Goal: Navigation & Orientation: Find specific page/section

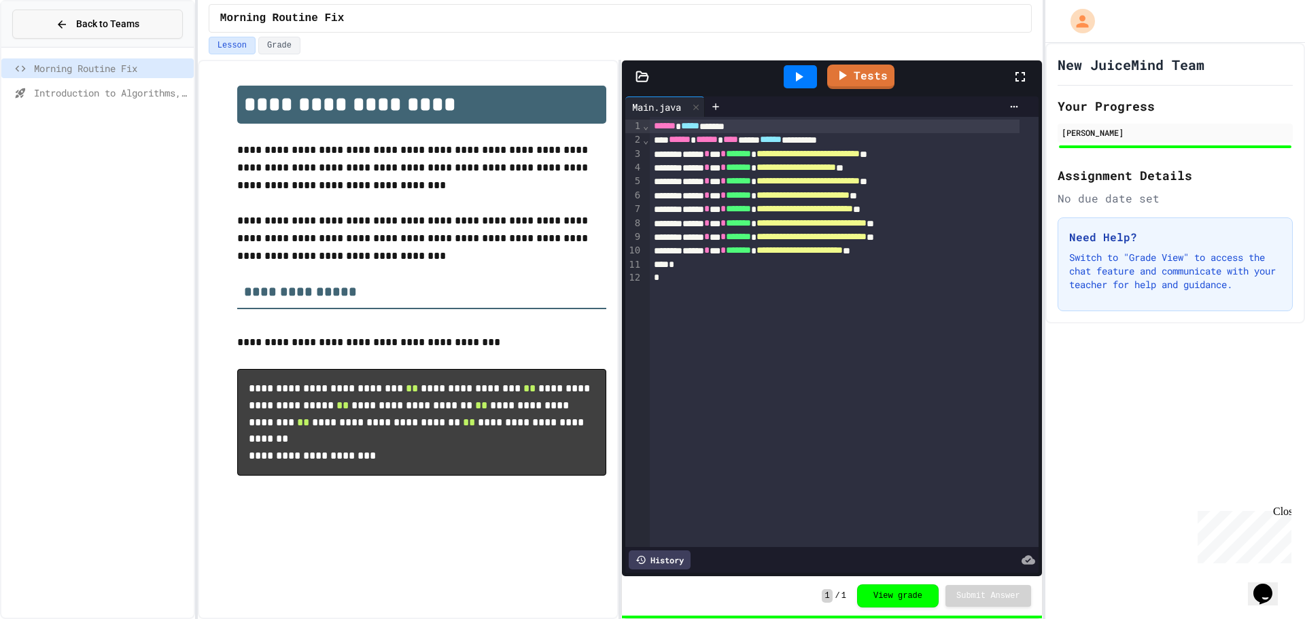
click at [112, 24] on span "Back to Teams" at bounding box center [107, 24] width 63 height 14
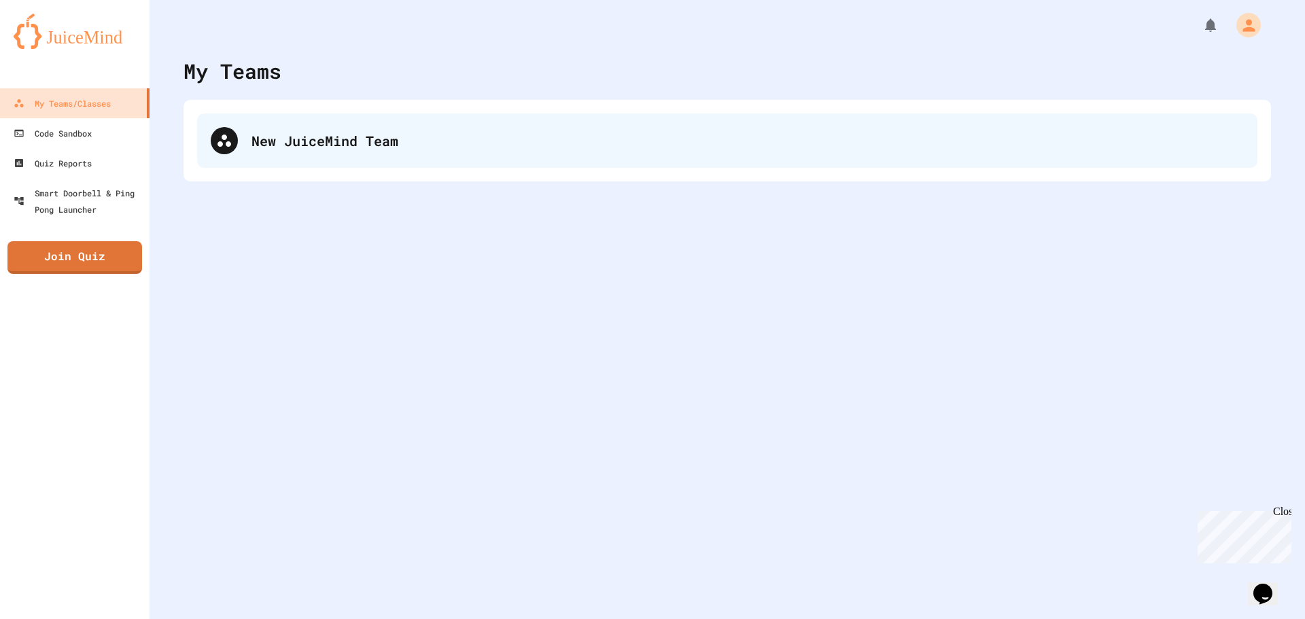
click at [357, 156] on div "New JuiceMind Team" at bounding box center [727, 141] width 1061 height 54
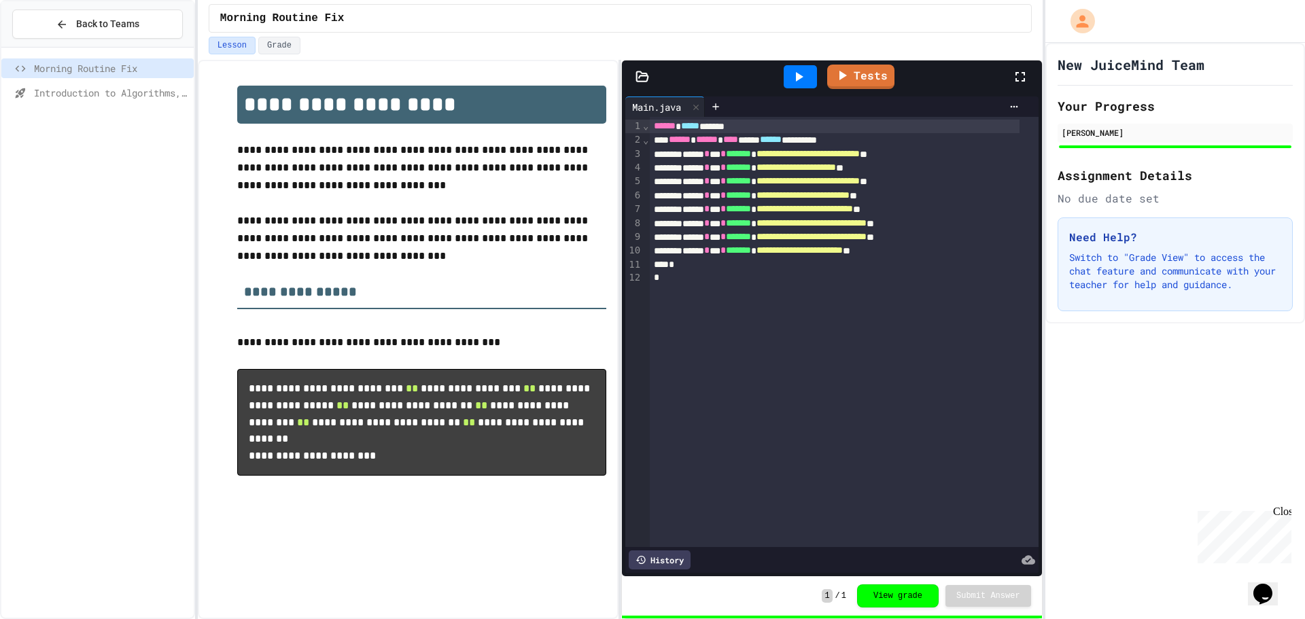
click at [80, 94] on span "Introduction to Algorithms, Programming, and Compilers" at bounding box center [111, 93] width 154 height 14
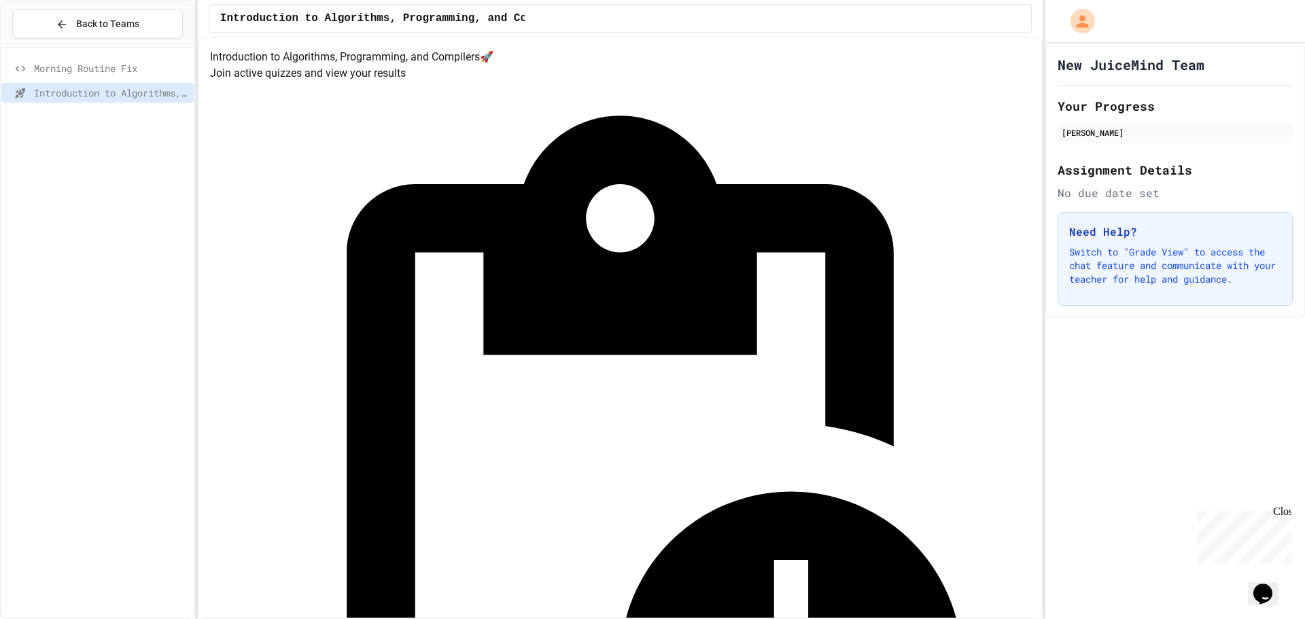
click at [114, 73] on span "Morning Routine Fix" at bounding box center [111, 68] width 154 height 14
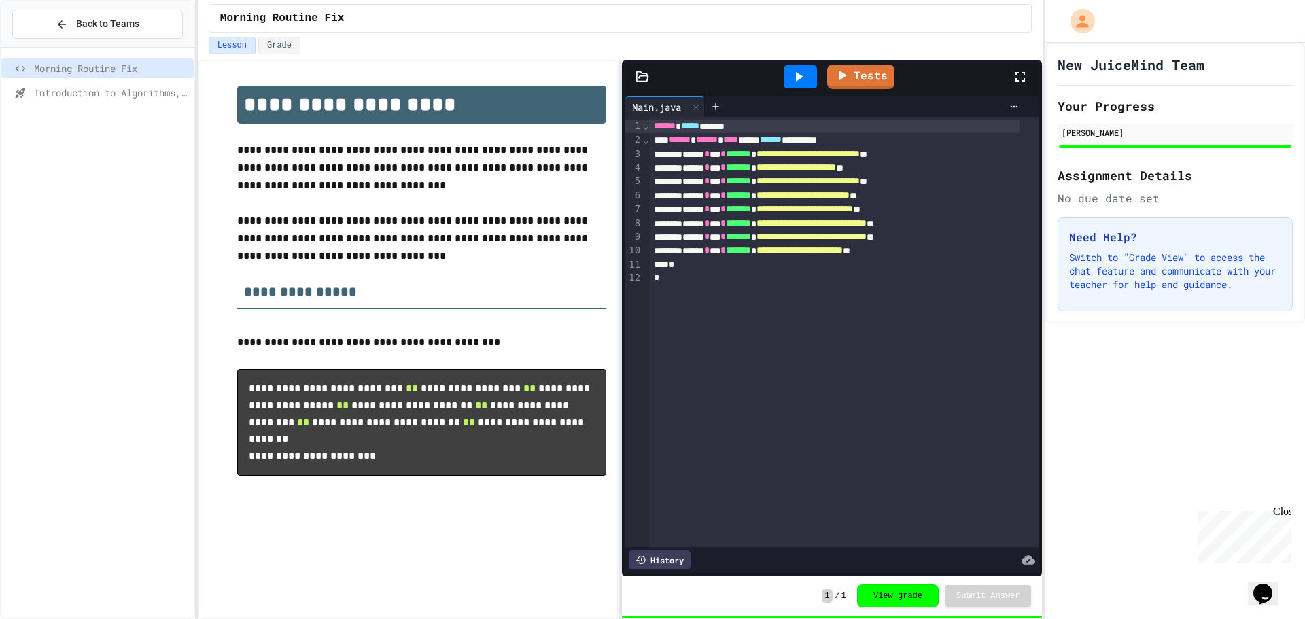
click at [849, 14] on div "Morning Routine Fix" at bounding box center [620, 18] width 823 height 29
click at [66, 37] on button "Back to Teams" at bounding box center [97, 24] width 171 height 29
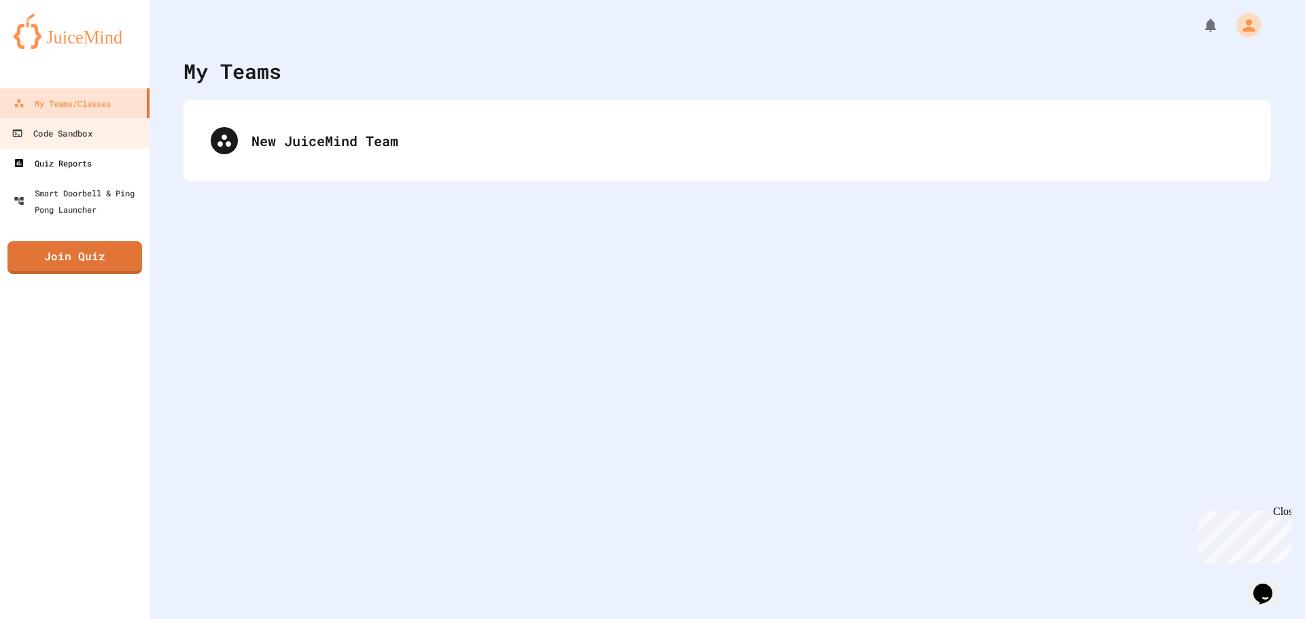
drag, startPoint x: 86, startPoint y: 143, endPoint x: 84, endPoint y: 157, distance: 13.8
click at [85, 143] on link "Code Sandbox" at bounding box center [75, 133] width 154 height 31
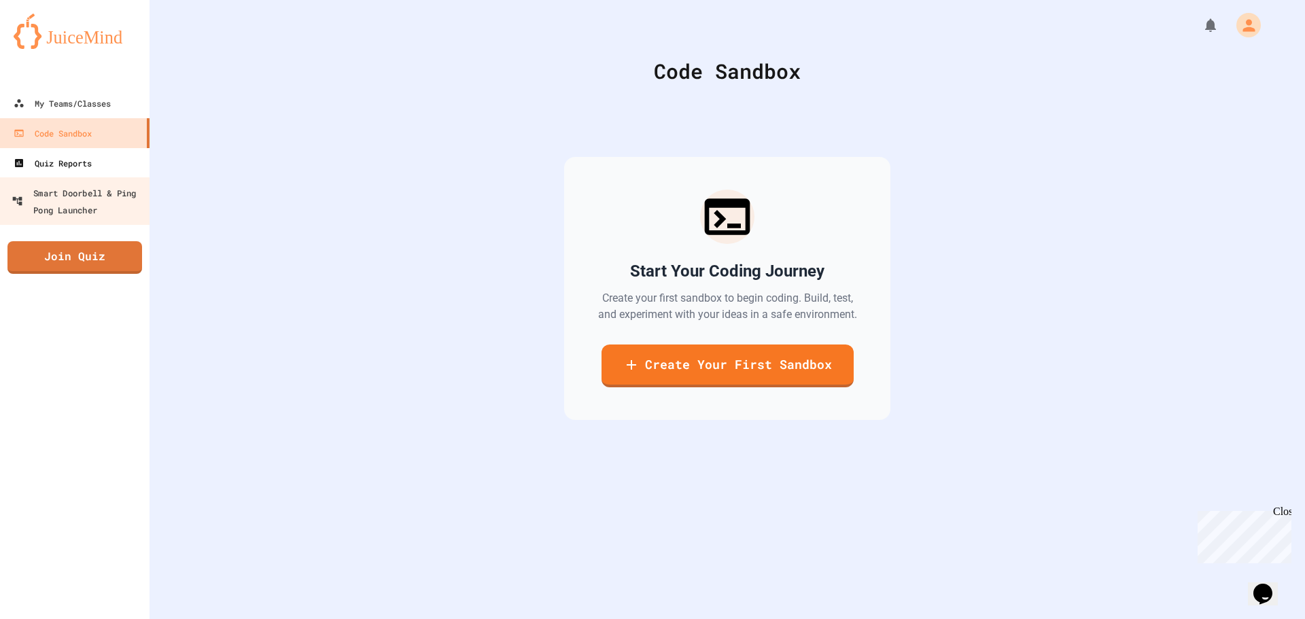
drag, startPoint x: 97, startPoint y: 197, endPoint x: 90, endPoint y: 175, distance: 23.0
click at [97, 197] on div "Smart Doorbell & Ping Pong Launcher" at bounding box center [79, 200] width 135 height 33
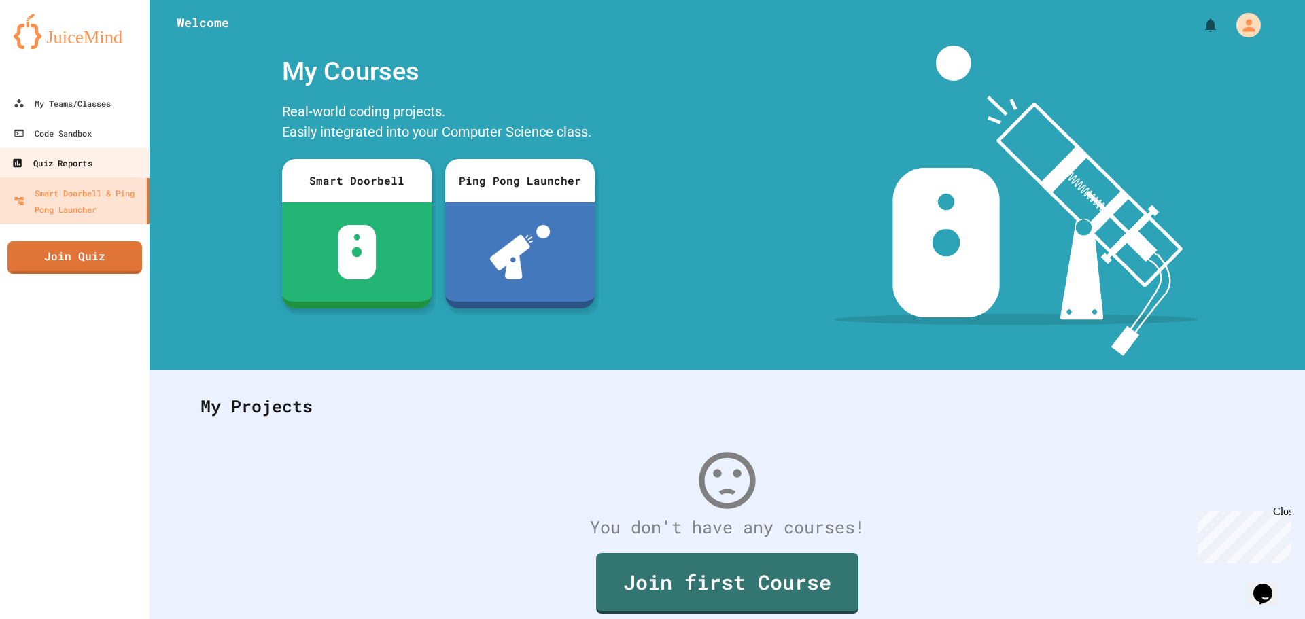
click at [88, 164] on div "Quiz Reports" at bounding box center [52, 163] width 80 height 17
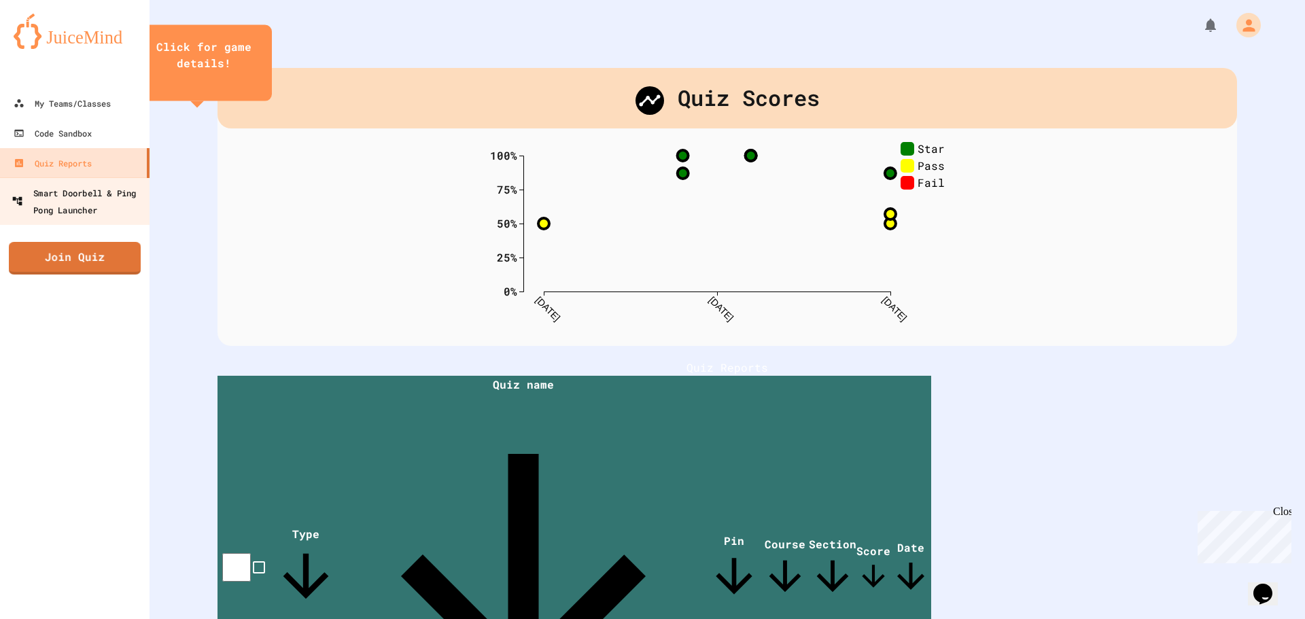
click at [61, 198] on div "Smart Doorbell & Ping Pong Launcher" at bounding box center [79, 200] width 135 height 33
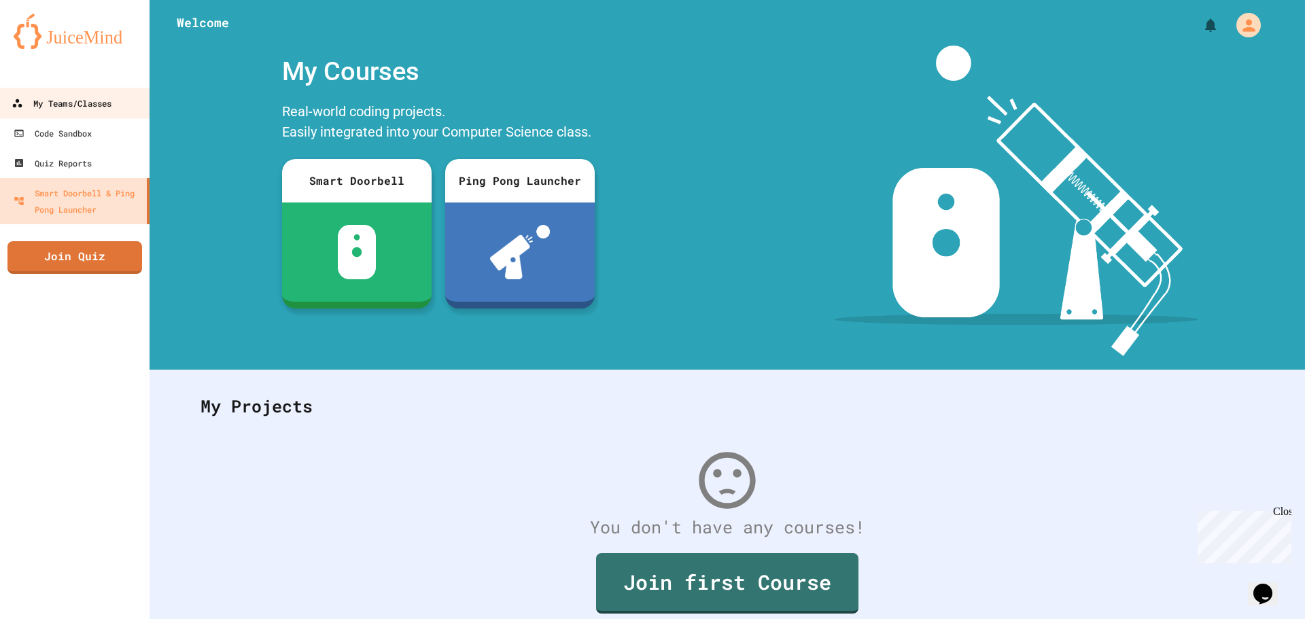
click at [74, 106] on div "My Teams/Classes" at bounding box center [62, 103] width 100 height 17
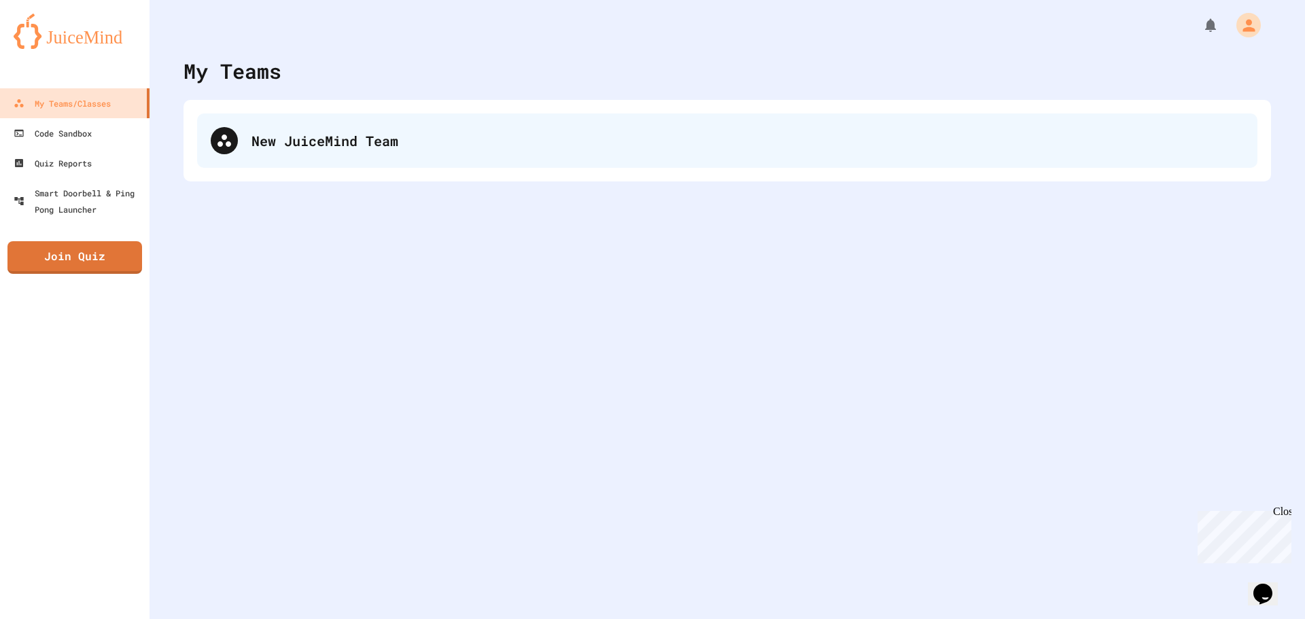
click at [358, 150] on div "New JuiceMind Team" at bounding box center [748, 141] width 993 height 20
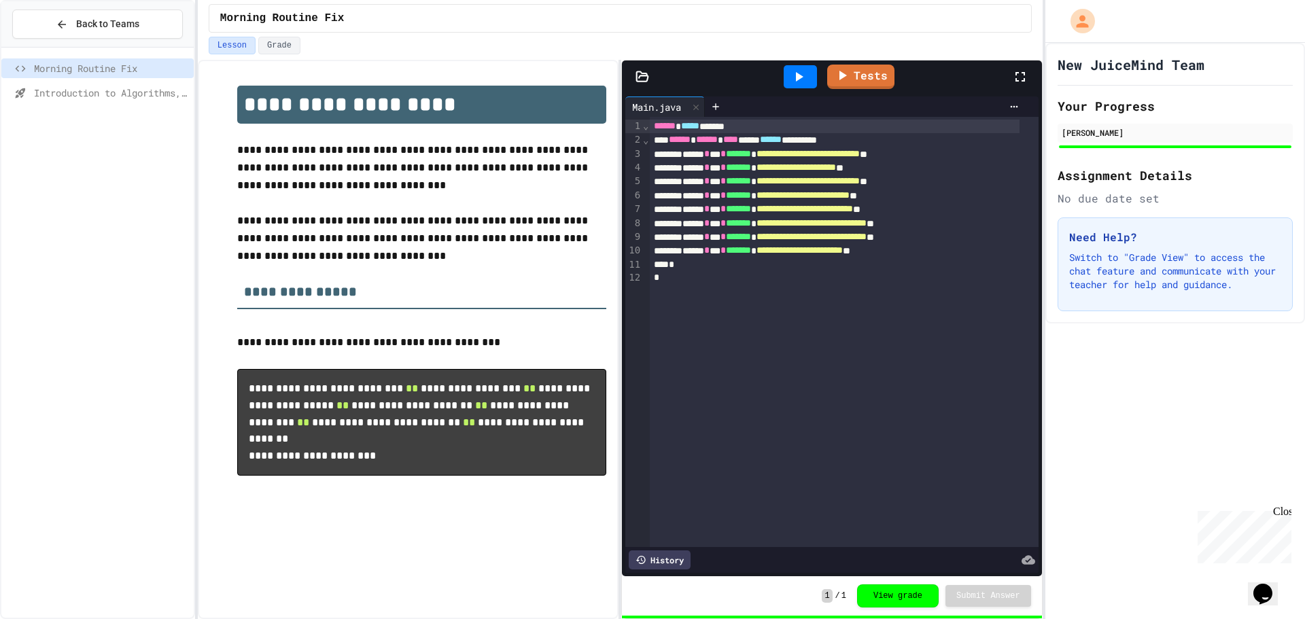
click at [327, 10] on div "Morning Routine Fix" at bounding box center [620, 18] width 823 height 29
click at [94, 20] on span "Back to Teams" at bounding box center [107, 24] width 63 height 14
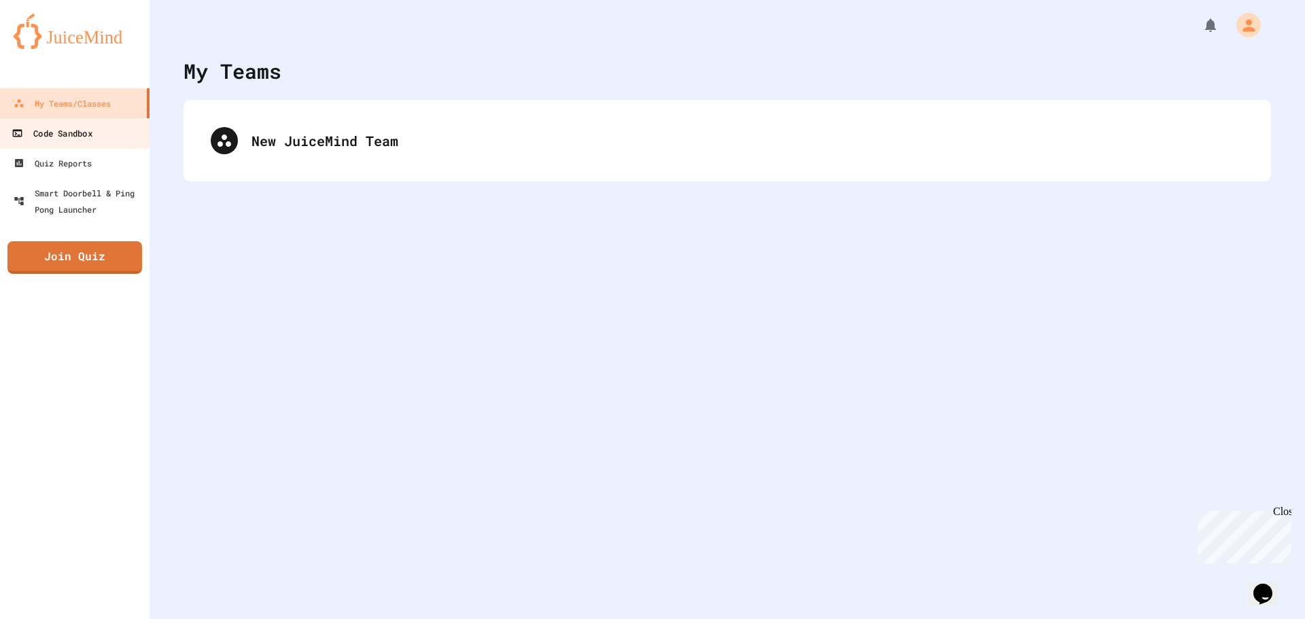
click at [86, 136] on div "Code Sandbox" at bounding box center [52, 133] width 80 height 17
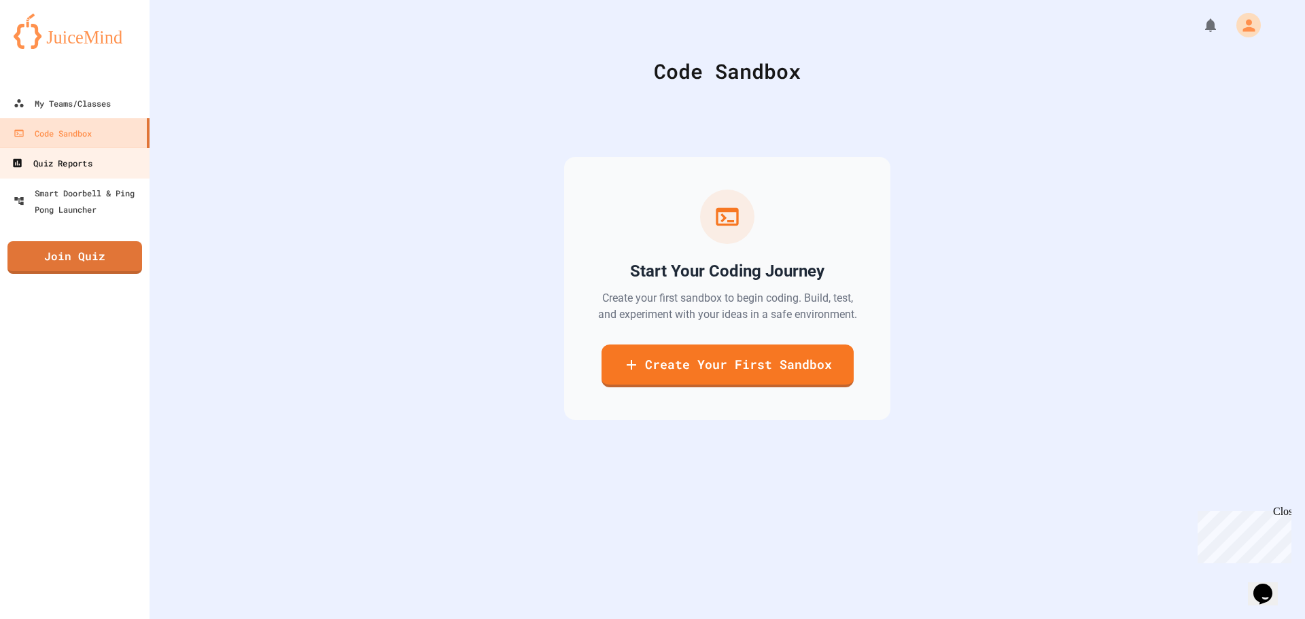
click at [94, 176] on link "Quiz Reports" at bounding box center [75, 163] width 154 height 31
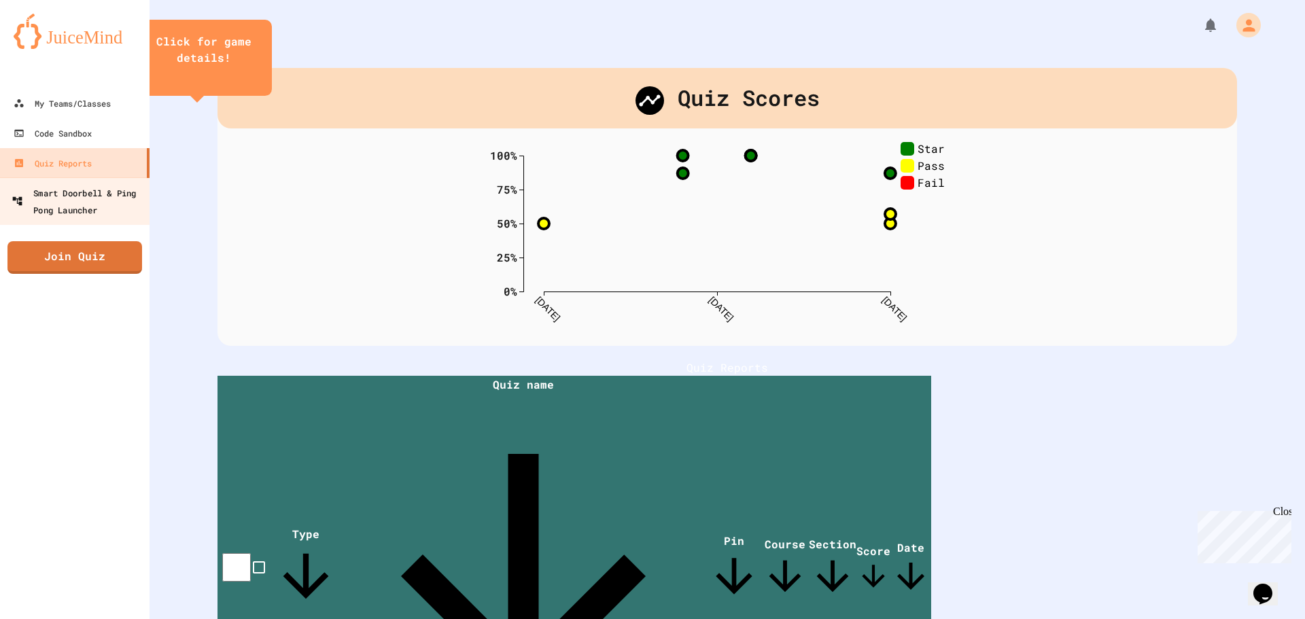
click at [98, 205] on div "Smart Doorbell & Ping Pong Launcher" at bounding box center [79, 200] width 135 height 33
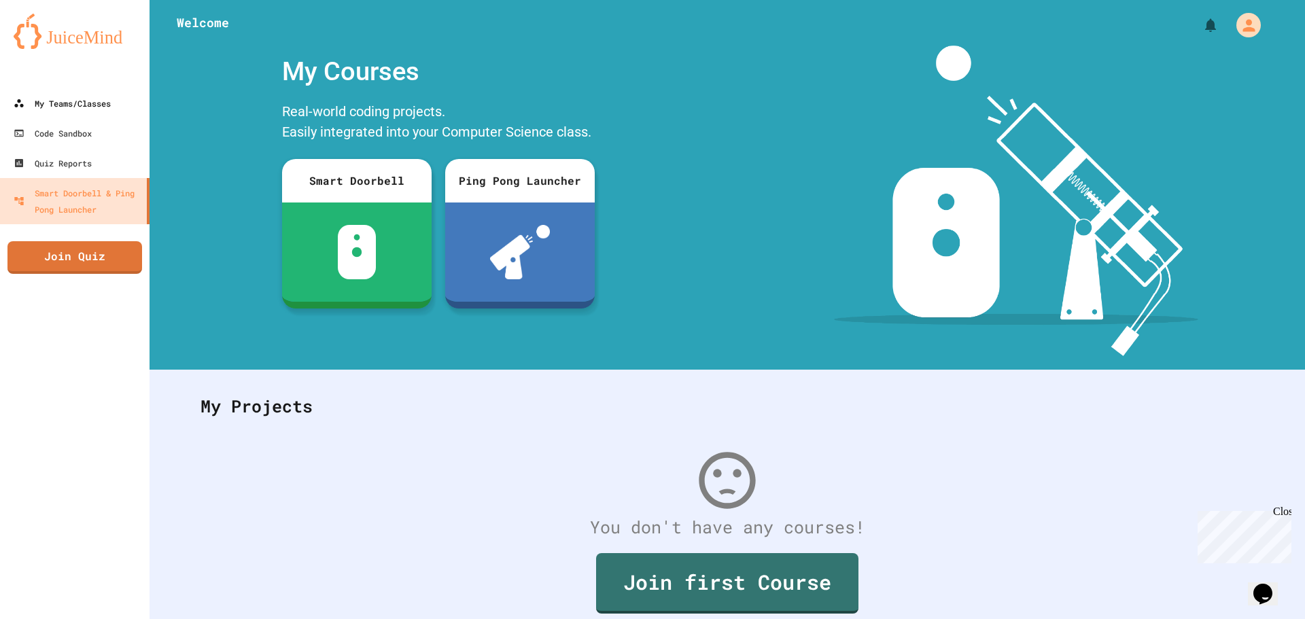
drag, startPoint x: 69, startPoint y: 80, endPoint x: 69, endPoint y: 100, distance: 20.4
click at [68, 92] on div "My Teams/Classes Code Sandbox Quiz Reports Smart Doorbell & Ping Pong Launcher …" at bounding box center [75, 309] width 150 height 619
click at [69, 100] on div "My Teams/Classes" at bounding box center [62, 103] width 100 height 17
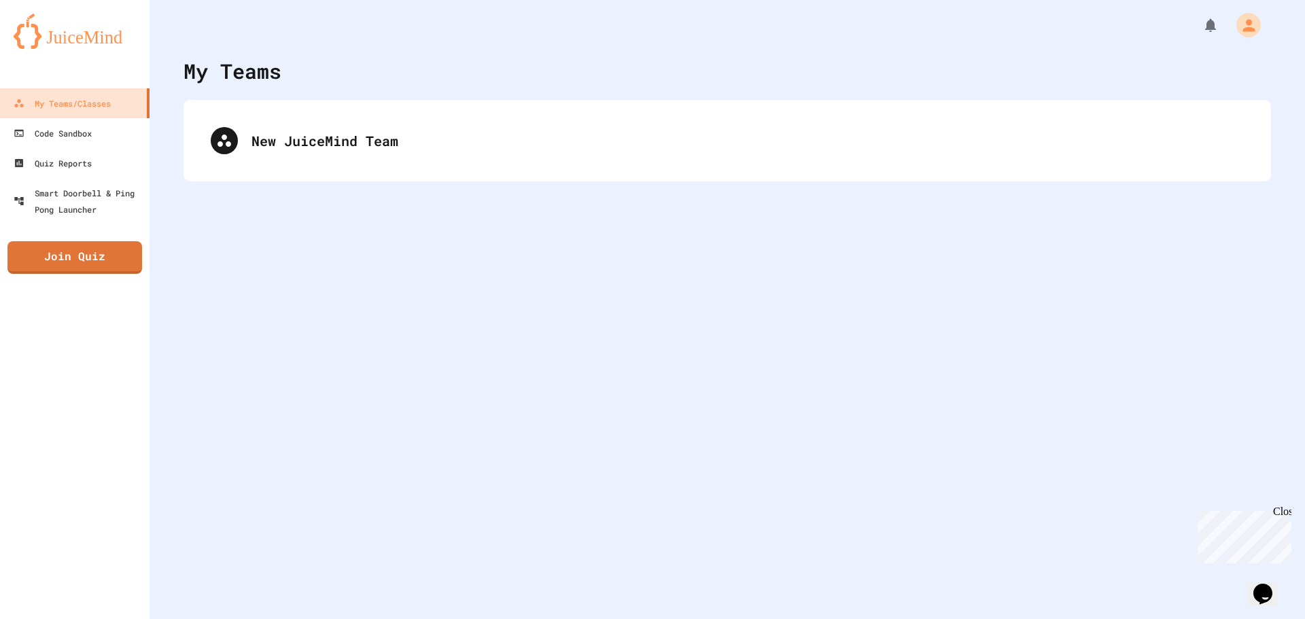
click at [488, 148] on div "New JuiceMind Team" at bounding box center [748, 141] width 993 height 20
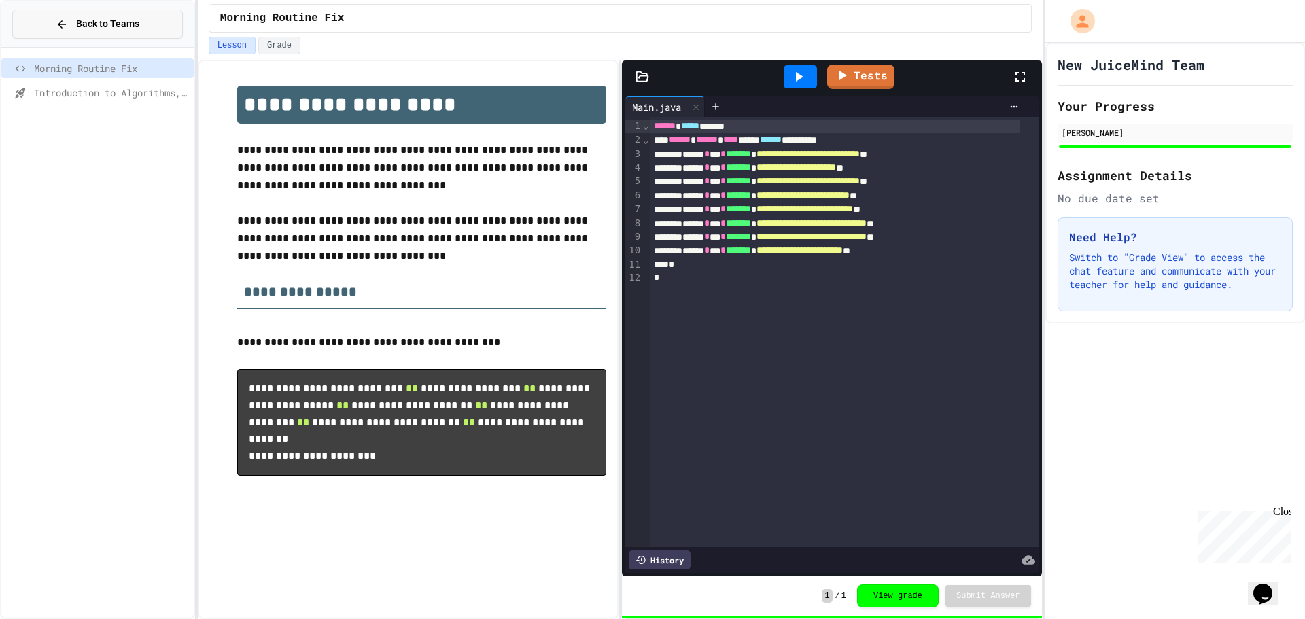
click at [101, 37] on button "Back to Teams" at bounding box center [97, 24] width 171 height 29
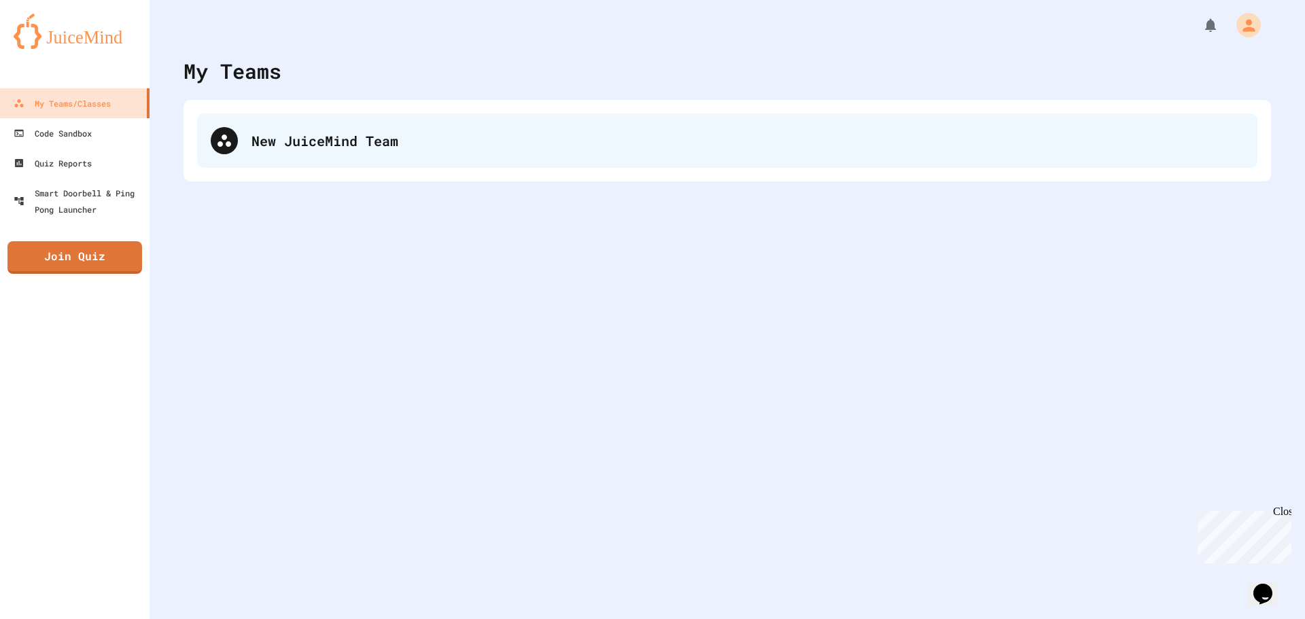
click at [313, 157] on div "New JuiceMind Team" at bounding box center [727, 141] width 1061 height 54
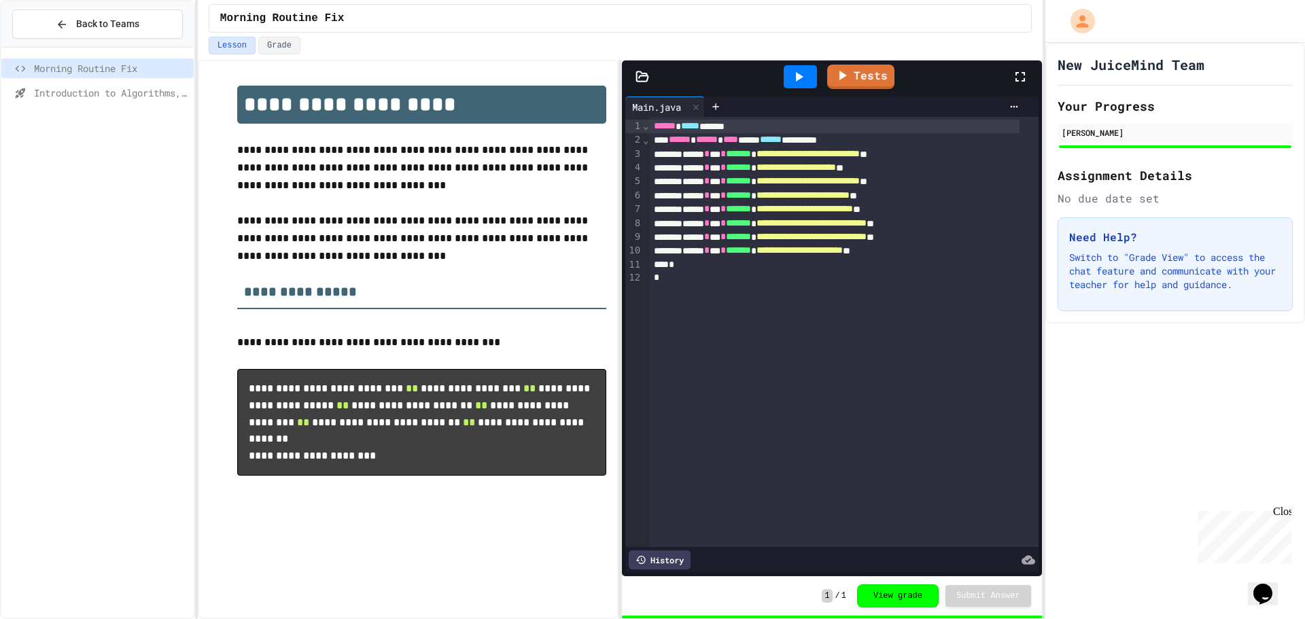
click at [109, 97] on span "Introduction to Algorithms, Programming, and Compilers" at bounding box center [111, 93] width 154 height 14
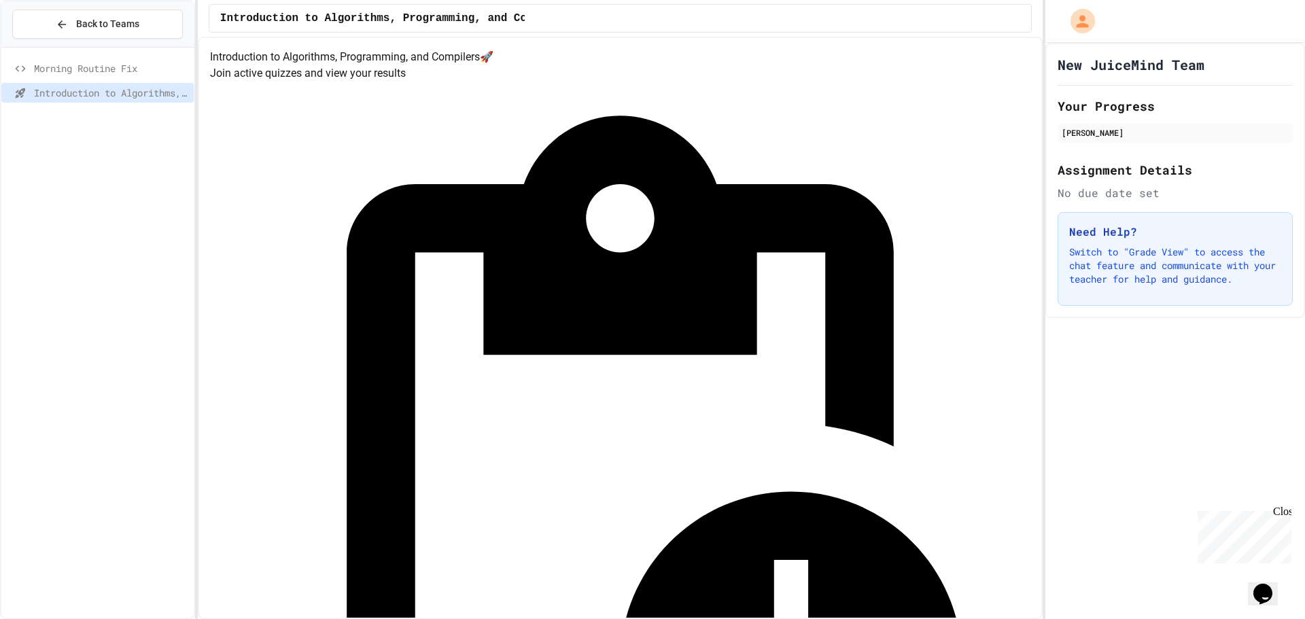
click at [135, 59] on div "Morning Routine Fix" at bounding box center [97, 68] width 192 height 20
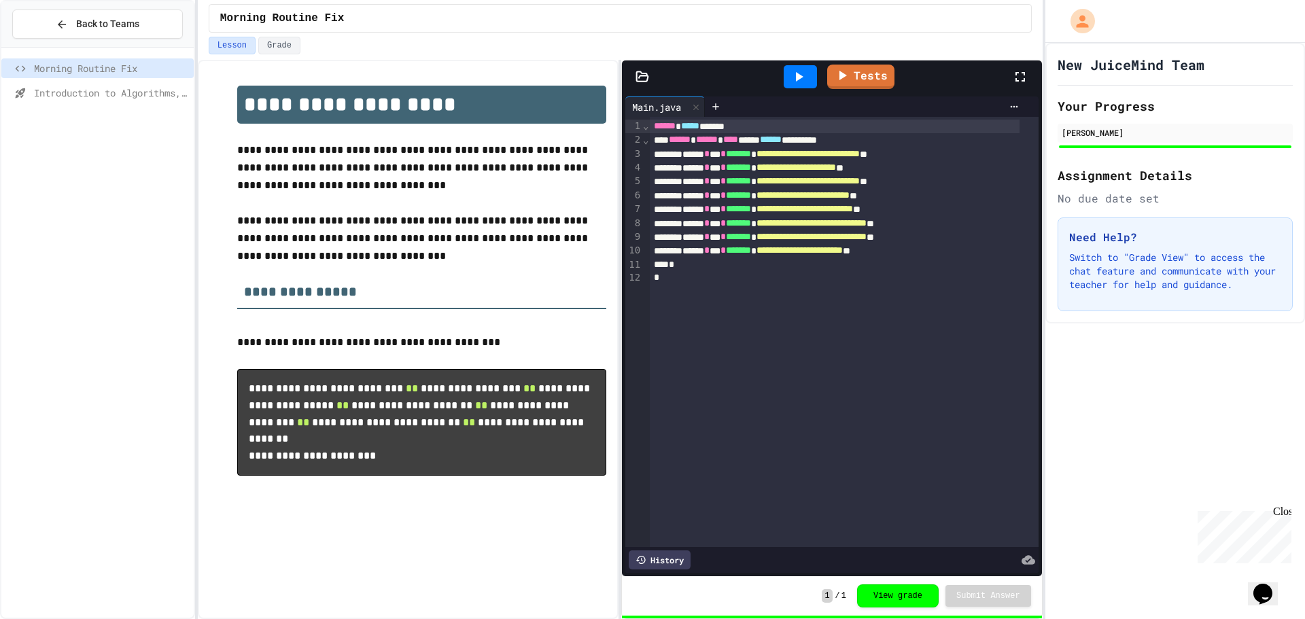
click at [115, 103] on div "Introduction to Algorithms, Programming, and Compilers" at bounding box center [97, 95] width 192 height 24
click at [137, 97] on span "Introduction to Algorithms, Programming, and Compilers" at bounding box center [111, 93] width 154 height 14
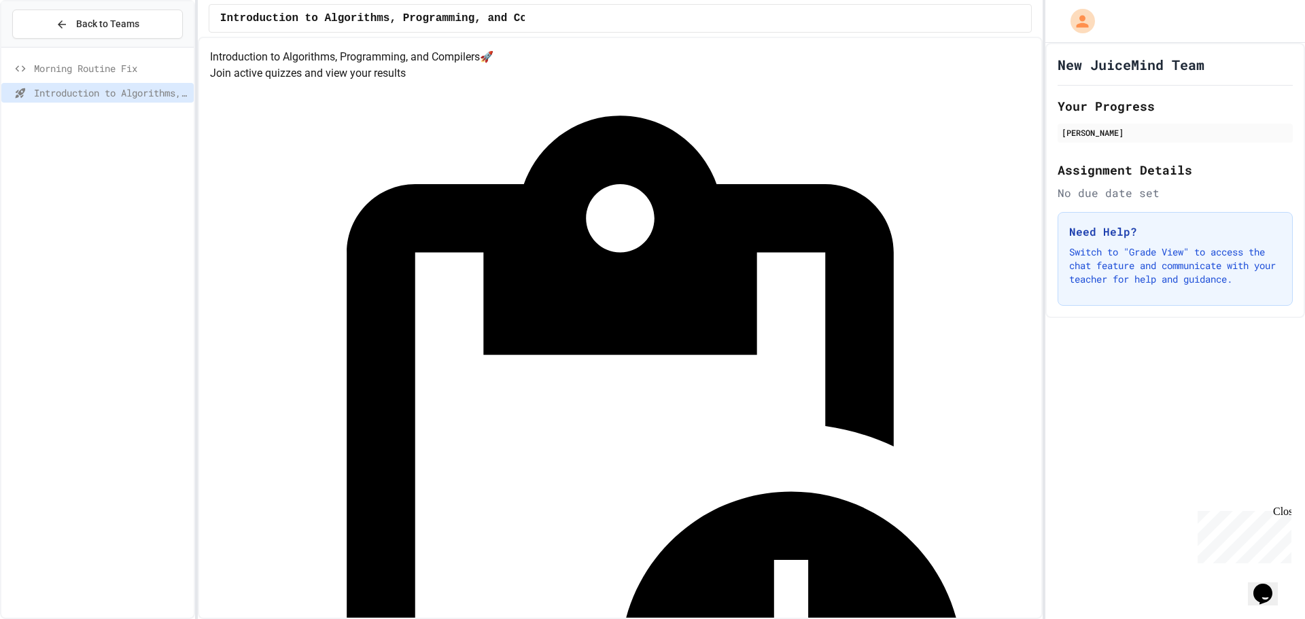
click at [1233, 65] on div "New JuiceMind Team" at bounding box center [1175, 64] width 235 height 19
click at [1216, 137] on div "[PERSON_NAME]" at bounding box center [1175, 132] width 227 height 12
click at [1201, 205] on div "New JuiceMind Team Your Progress Lisa Haydarov Assignment Details No due date s…" at bounding box center [1176, 180] width 260 height 275
click at [124, 71] on span "Morning Routine Fix" at bounding box center [111, 68] width 154 height 14
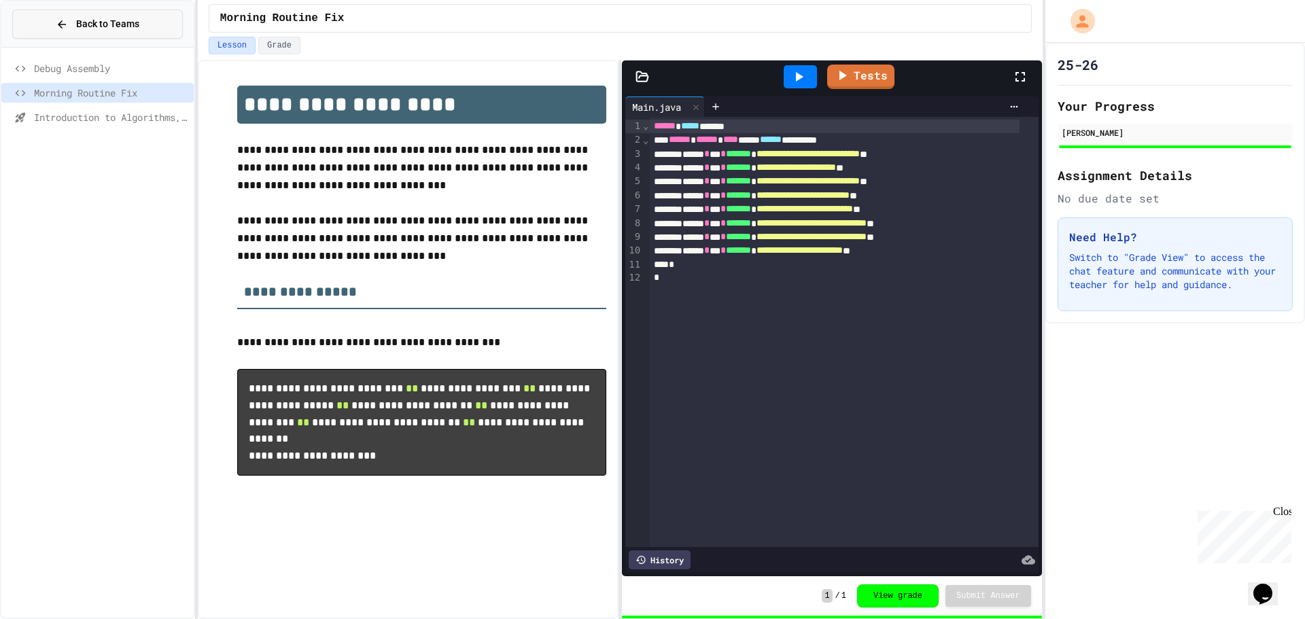
click at [84, 28] on span "Back to Teams" at bounding box center [107, 24] width 63 height 14
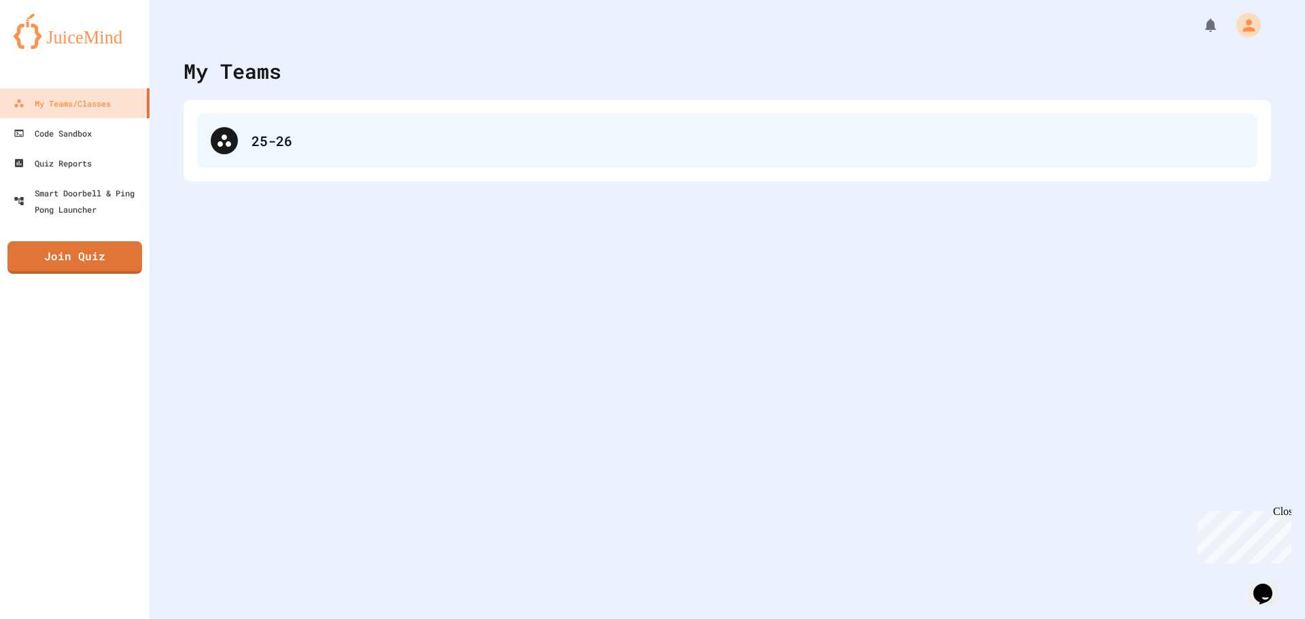
click at [455, 163] on div "25-26" at bounding box center [727, 141] width 1061 height 54
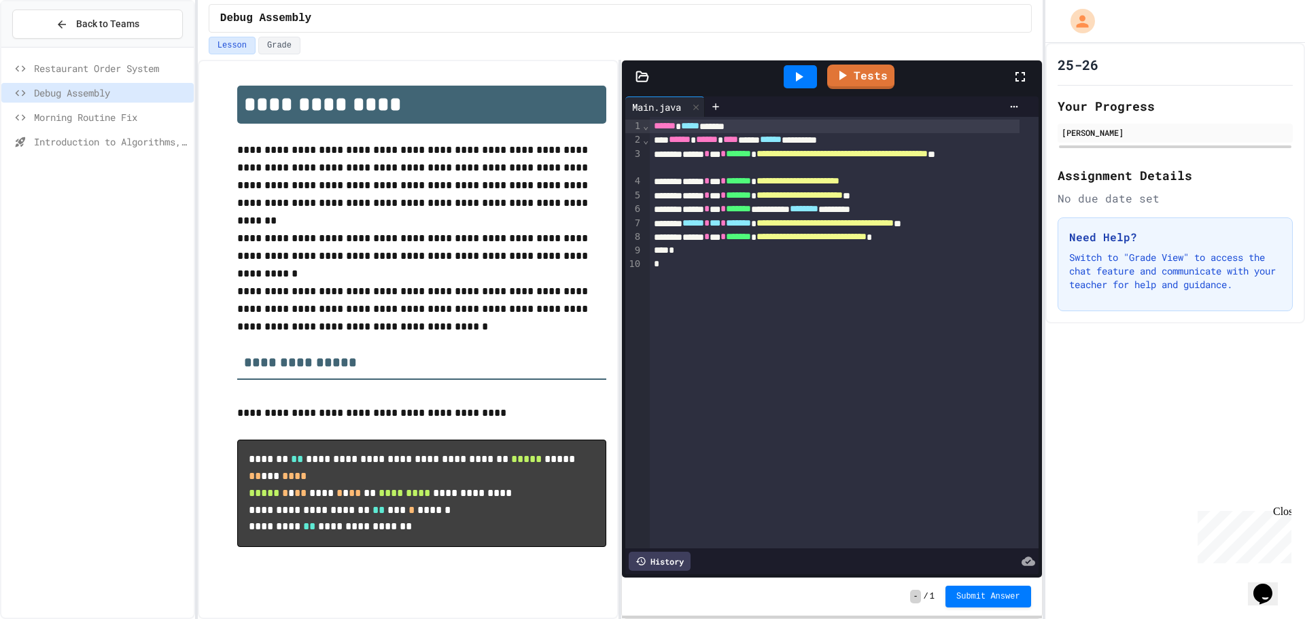
click at [115, 116] on span "Morning Routine Fix" at bounding box center [111, 117] width 154 height 14
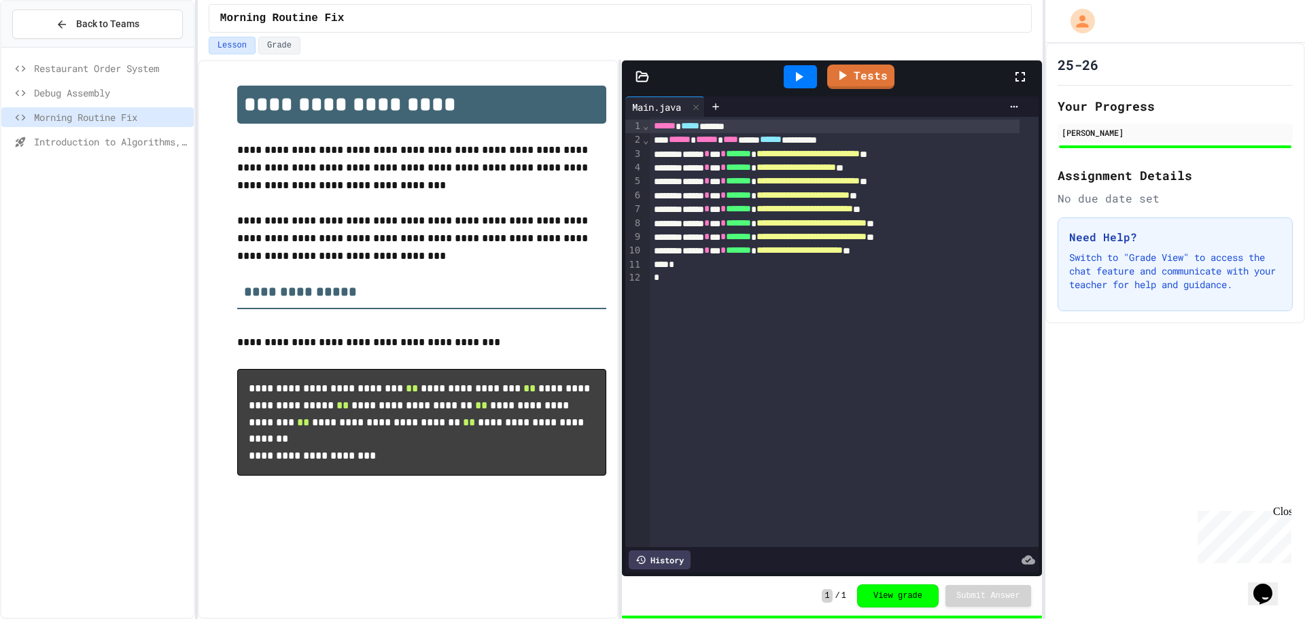
click at [126, 96] on span "Debug Assembly" at bounding box center [111, 93] width 154 height 14
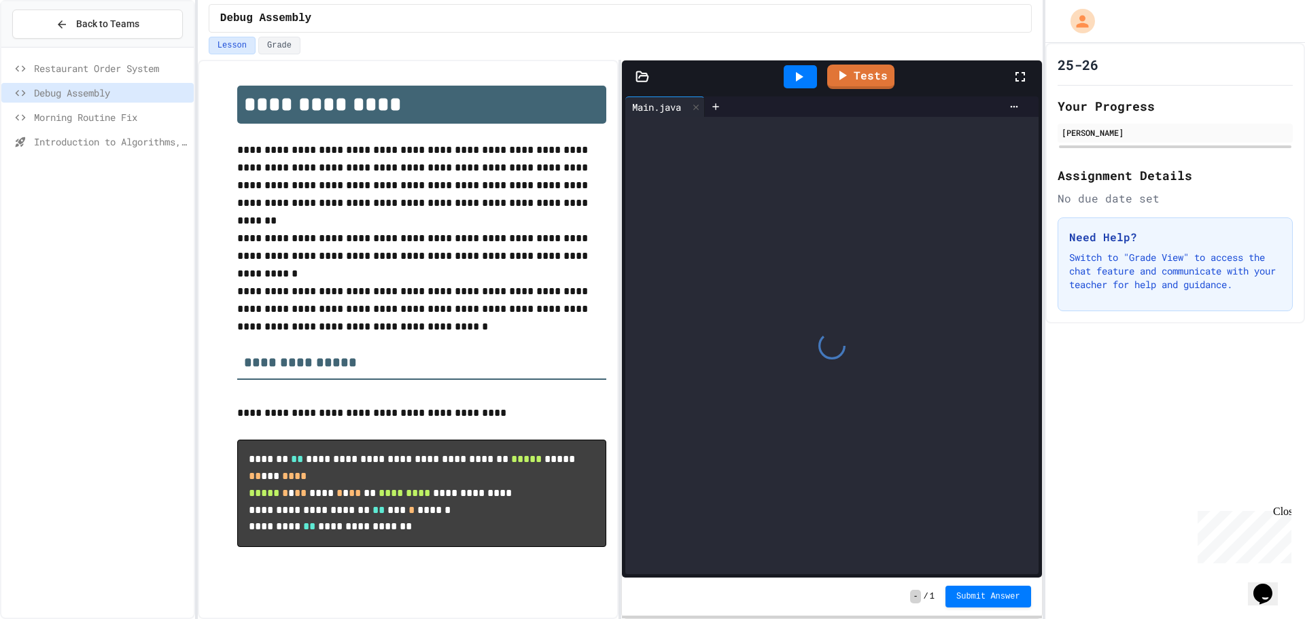
click at [130, 113] on span "Morning Routine Fix" at bounding box center [111, 117] width 154 height 14
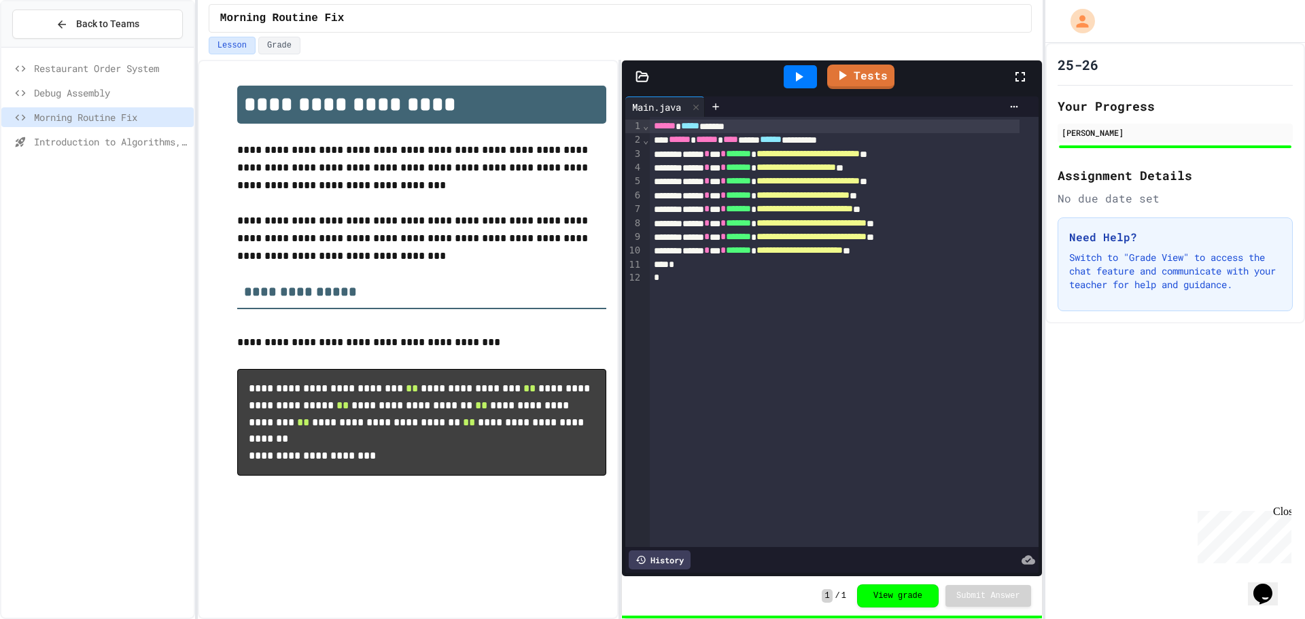
click at [122, 95] on span "Debug Assembly" at bounding box center [111, 93] width 154 height 14
